Goal: Transaction & Acquisition: Purchase product/service

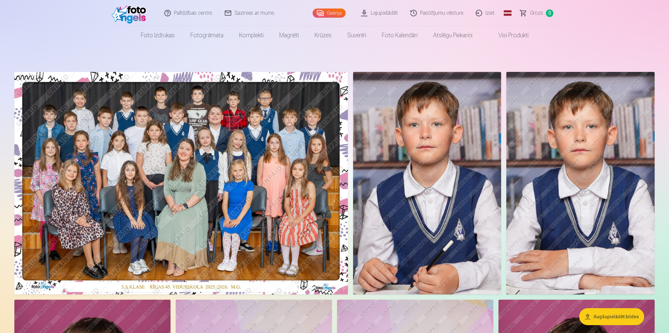
click at [393, 15] on link "Lejupielādēt" at bounding box center [379, 13] width 49 height 26
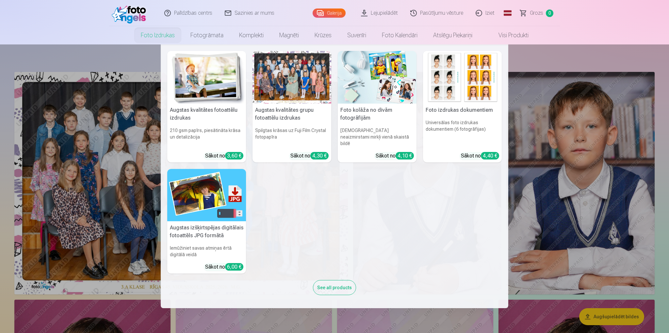
click at [174, 84] on img at bounding box center [206, 77] width 79 height 53
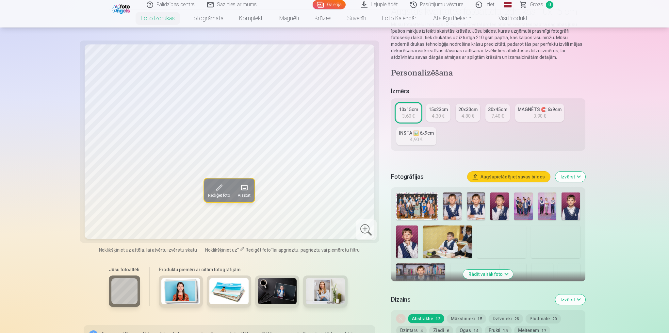
scroll to position [69, 0]
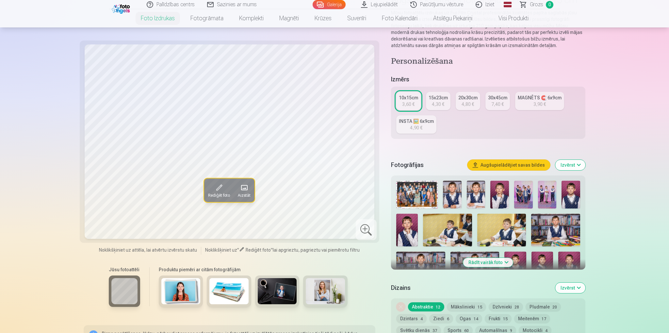
click at [412, 193] on img at bounding box center [416, 195] width 41 height 28
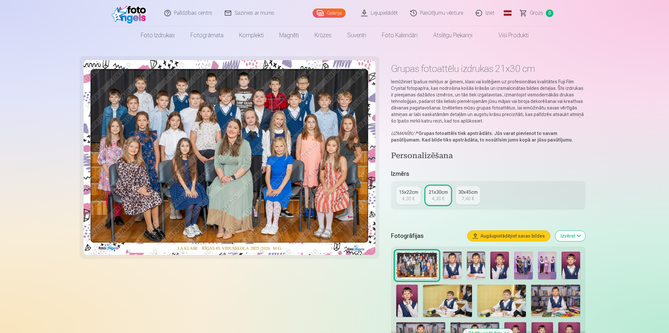
click at [412, 192] on div "15x22cm" at bounding box center [408, 192] width 19 height 7
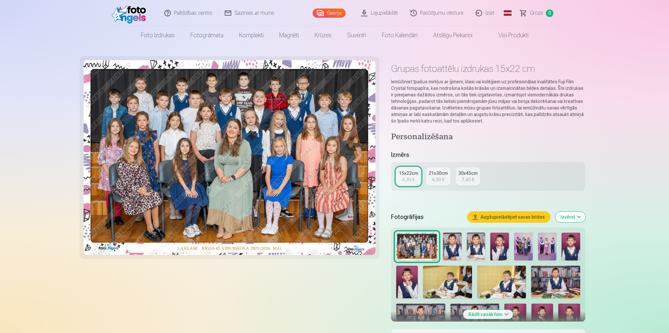
click at [437, 180] on div "4,30 €" at bounding box center [438, 179] width 12 height 7
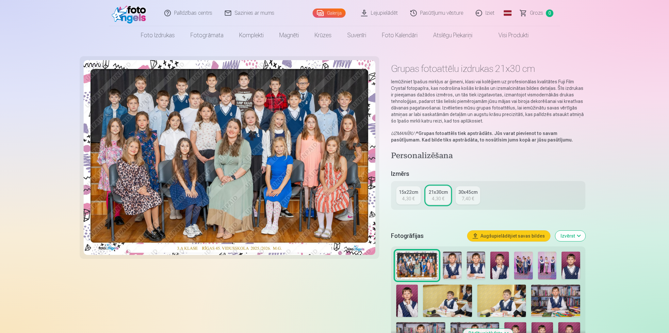
click at [454, 265] on img at bounding box center [452, 265] width 19 height 28
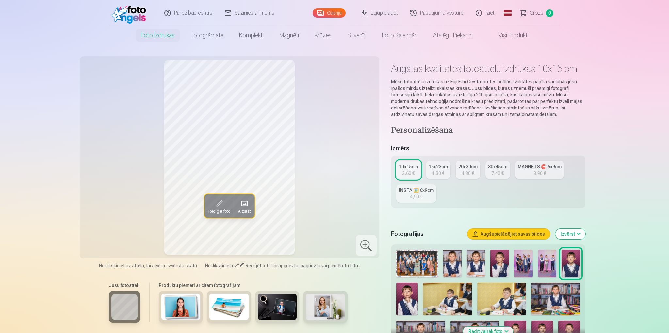
click at [532, 171] on link "MAGNĒTS 🧲 6x9cm 3,90 €" at bounding box center [539, 170] width 49 height 18
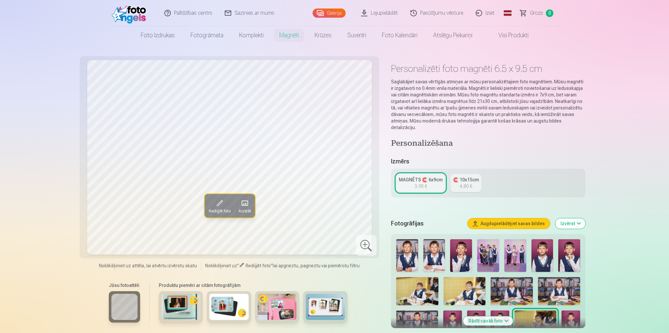
click at [420, 248] on div at bounding box center [487, 304] width 189 height 136
click at [414, 248] on img at bounding box center [407, 255] width 22 height 33
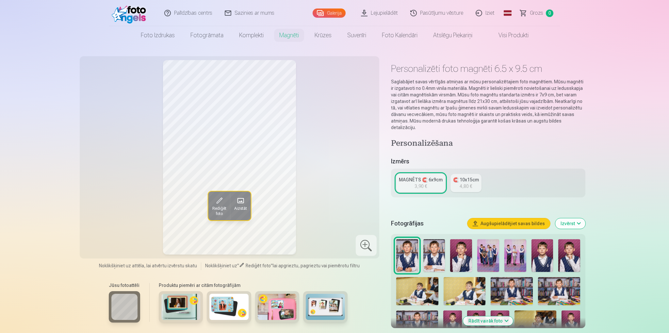
click at [426, 248] on img at bounding box center [434, 255] width 22 height 33
click at [457, 251] on img at bounding box center [461, 255] width 22 height 33
click at [540, 249] on img at bounding box center [542, 255] width 22 height 33
click at [571, 251] on img at bounding box center [569, 255] width 22 height 33
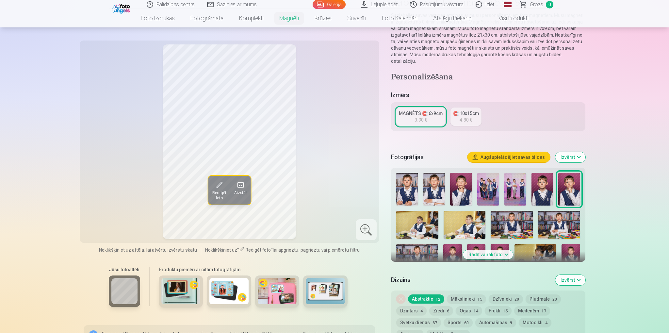
scroll to position [69, 0]
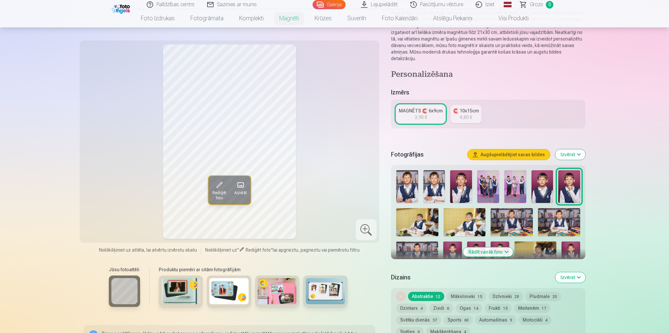
click at [422, 216] on img at bounding box center [417, 222] width 42 height 28
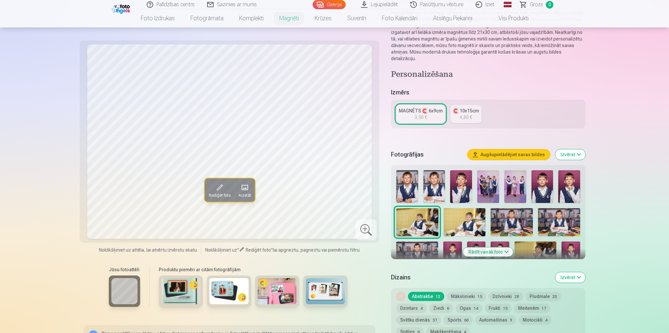
click at [446, 213] on img at bounding box center [464, 222] width 42 height 28
click at [519, 215] on img at bounding box center [511, 222] width 42 height 28
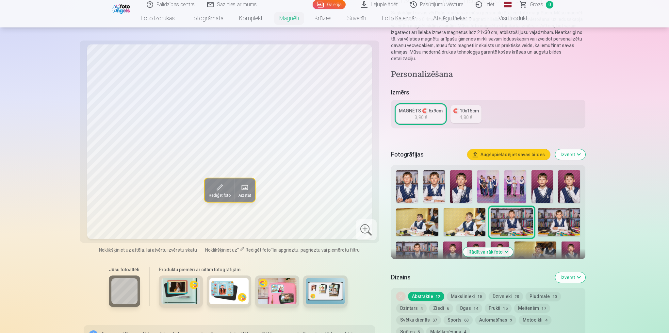
click at [547, 213] on img at bounding box center [559, 222] width 42 height 28
click at [428, 241] on img at bounding box center [417, 255] width 42 height 28
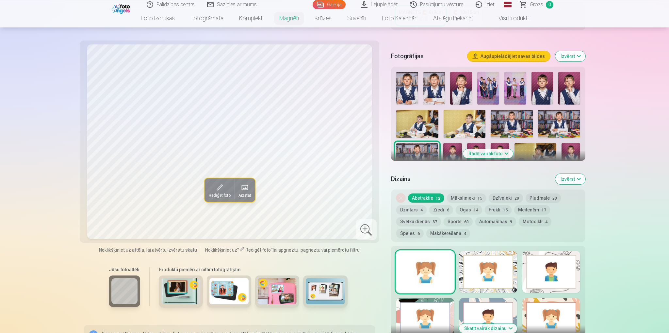
scroll to position [172, 0]
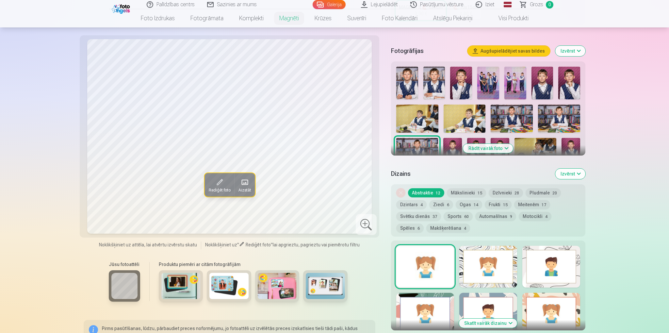
click at [448, 138] on img at bounding box center [452, 152] width 19 height 28
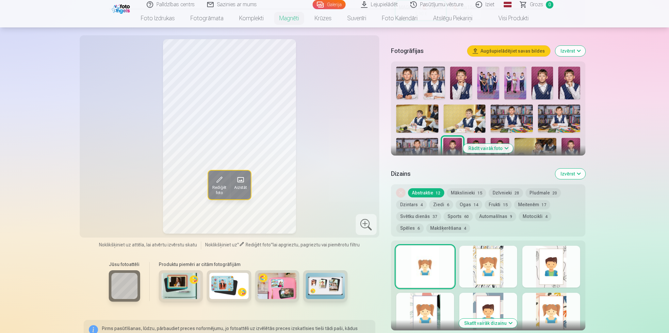
click at [475, 131] on div at bounding box center [487, 132] width 189 height 136
click at [476, 138] on img at bounding box center [476, 152] width 19 height 28
click at [507, 138] on img at bounding box center [499, 152] width 19 height 28
click at [531, 142] on img at bounding box center [535, 152] width 42 height 28
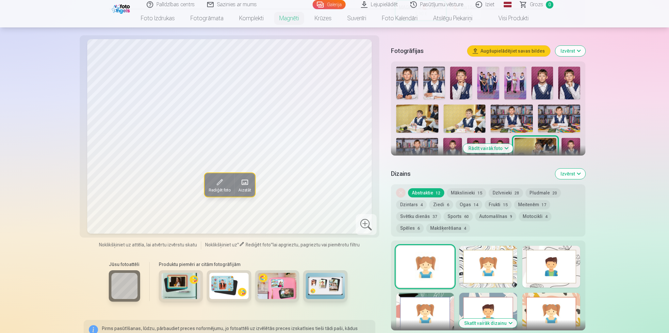
click at [566, 146] on img at bounding box center [570, 152] width 19 height 28
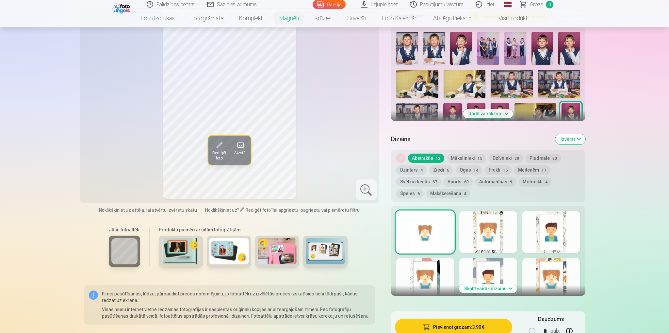
scroll to position [207, 0]
click at [508, 109] on button "Rādīt vairāk foto" at bounding box center [488, 113] width 50 height 9
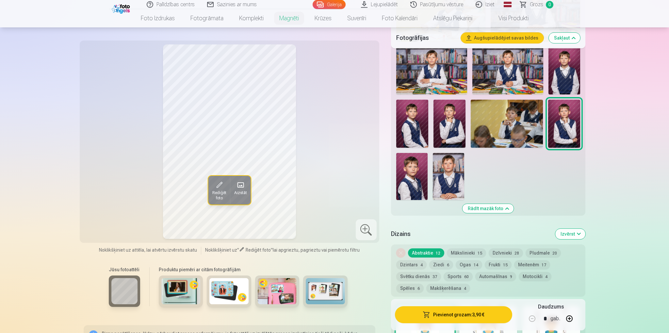
scroll to position [379, 0]
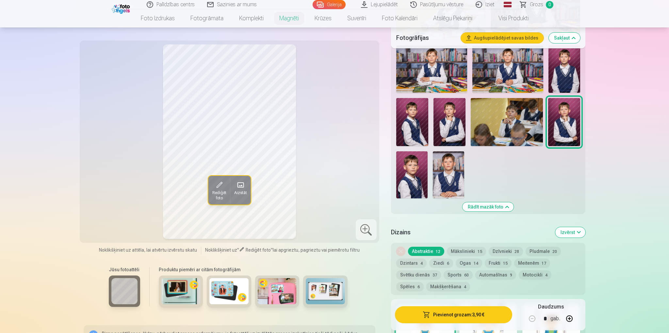
click at [440, 169] on img at bounding box center [448, 174] width 31 height 47
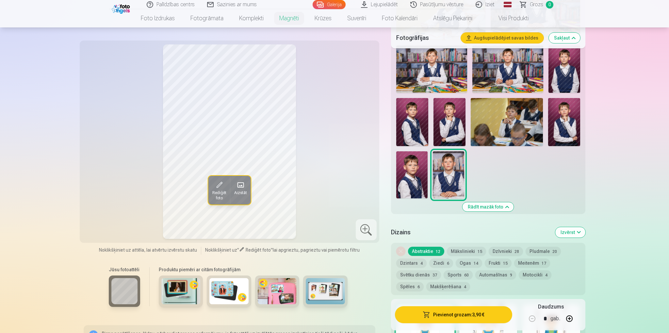
click at [417, 169] on img at bounding box center [411, 174] width 31 height 47
click at [427, 128] on img at bounding box center [412, 122] width 32 height 48
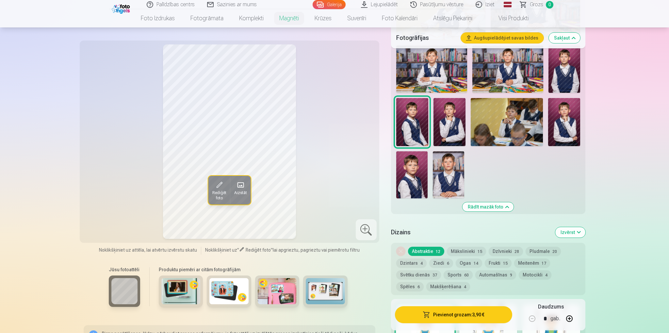
click at [436, 122] on img at bounding box center [449, 122] width 32 height 48
click at [572, 118] on img at bounding box center [564, 122] width 32 height 48
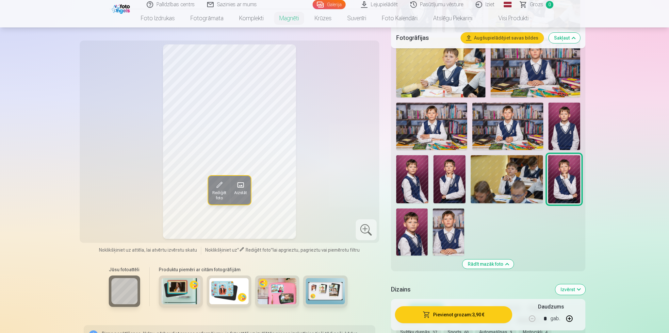
scroll to position [310, 0]
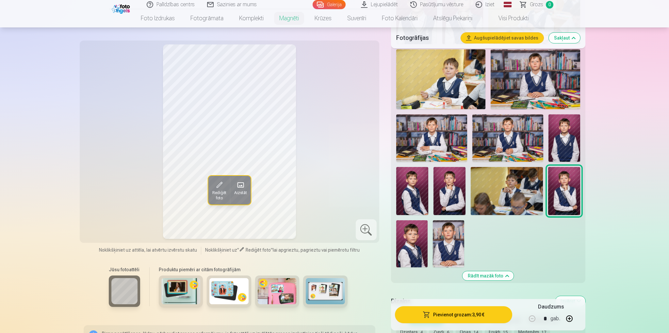
click at [553, 138] on img at bounding box center [564, 137] width 32 height 47
click at [454, 138] on img at bounding box center [431, 137] width 71 height 47
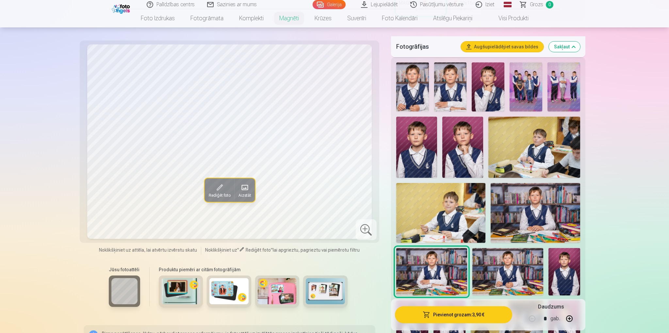
scroll to position [172, 0]
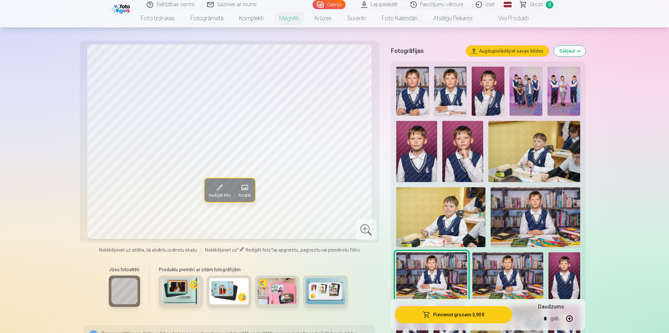
click at [454, 201] on img at bounding box center [440, 216] width 89 height 59
click at [518, 202] on img at bounding box center [534, 216] width 89 height 59
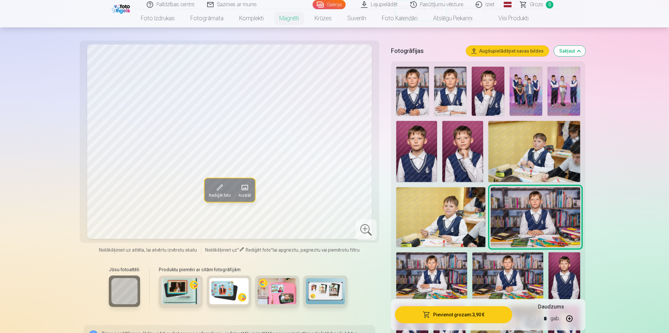
click at [486, 101] on img at bounding box center [488, 91] width 33 height 49
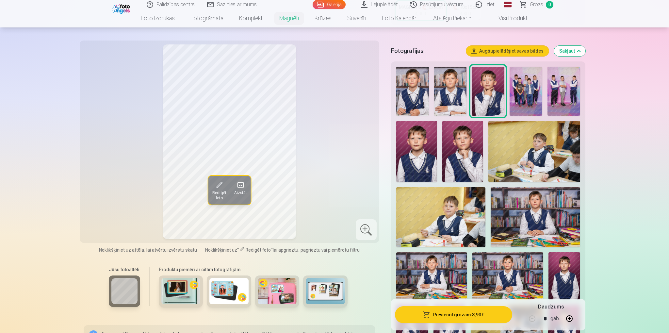
click at [462, 97] on img at bounding box center [450, 91] width 33 height 49
click at [423, 93] on img at bounding box center [412, 91] width 33 height 49
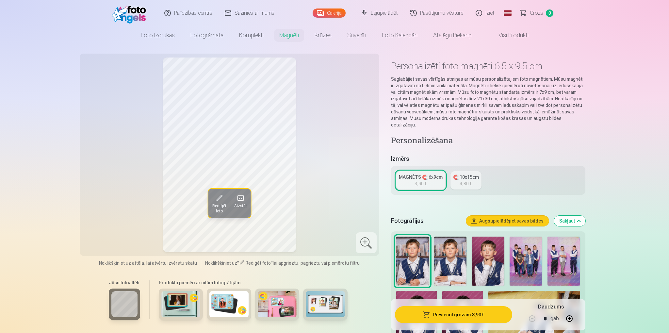
scroll to position [0, 0]
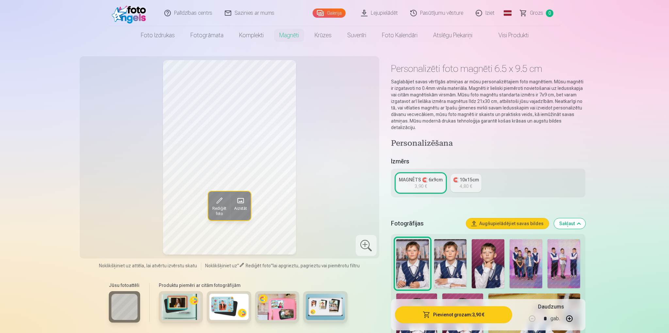
click at [515, 268] on img at bounding box center [525, 263] width 33 height 49
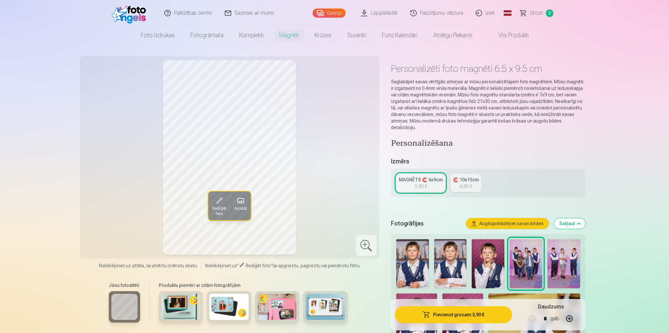
click at [565, 258] on img at bounding box center [563, 263] width 33 height 49
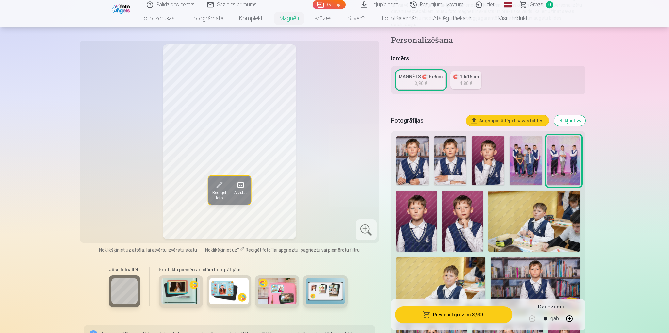
scroll to position [69, 0]
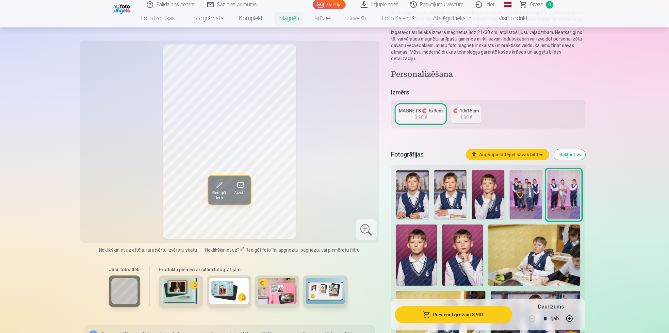
click at [532, 195] on img at bounding box center [525, 194] width 33 height 49
click at [553, 193] on img at bounding box center [563, 194] width 33 height 49
